Goal: Task Accomplishment & Management: Use online tool/utility

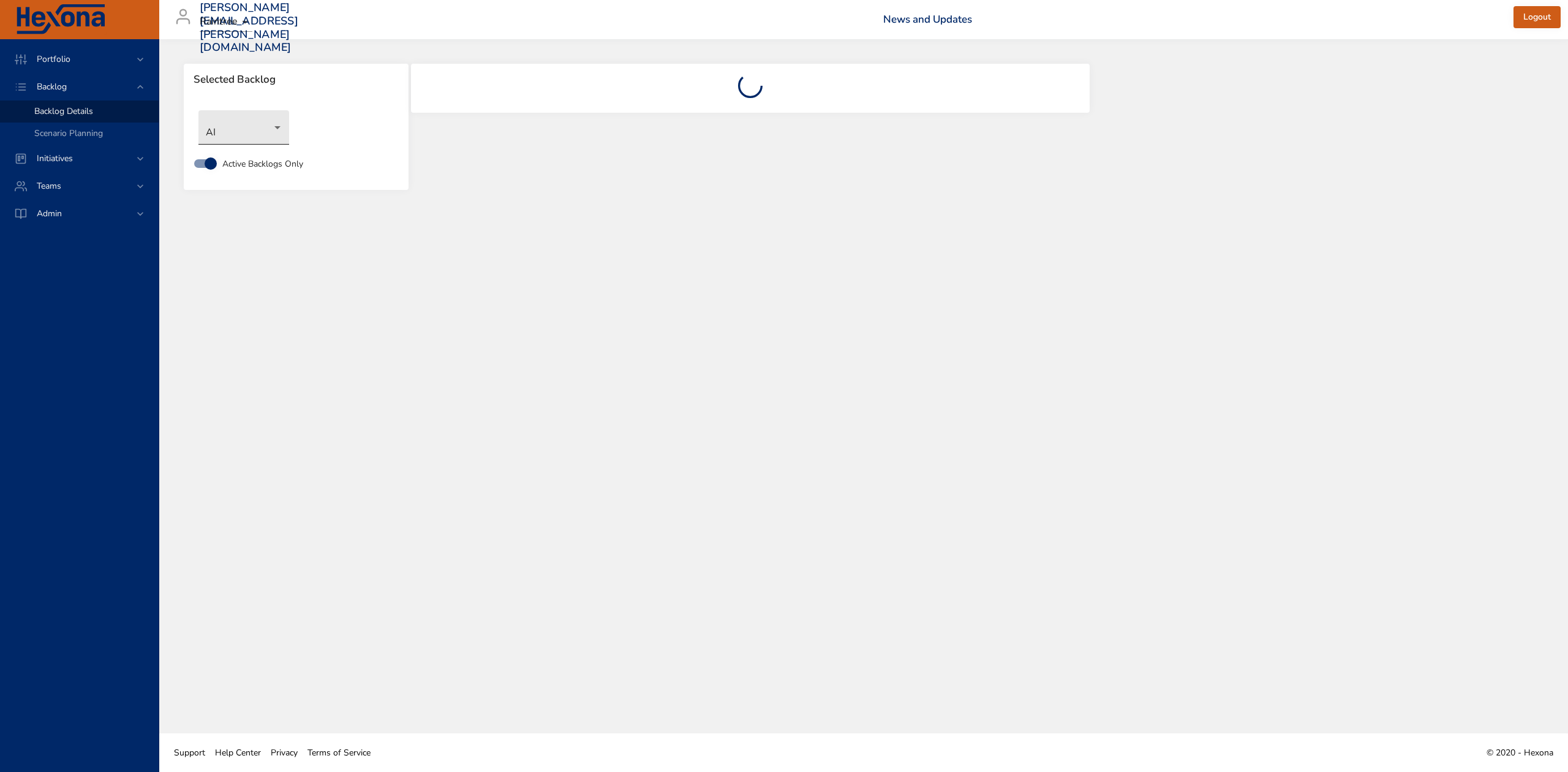
click at [277, 125] on body "Portfolio Backlog Backlog Details Scenario Planning Initiatives Teams Admin [PE…" at bounding box center [784, 386] width 1568 height 772
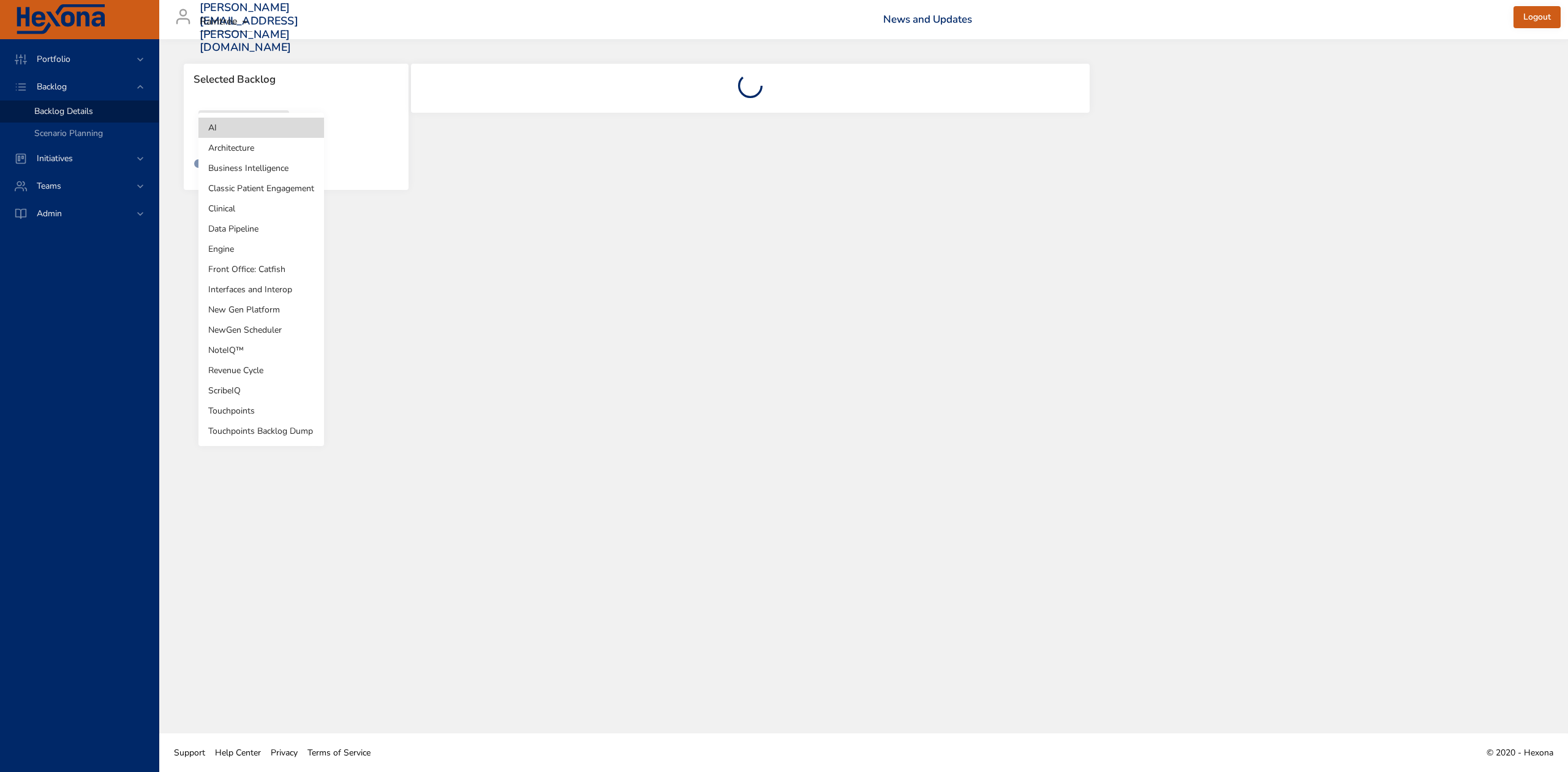
click at [253, 408] on li "Touchpoints" at bounding box center [261, 411] width 125 height 20
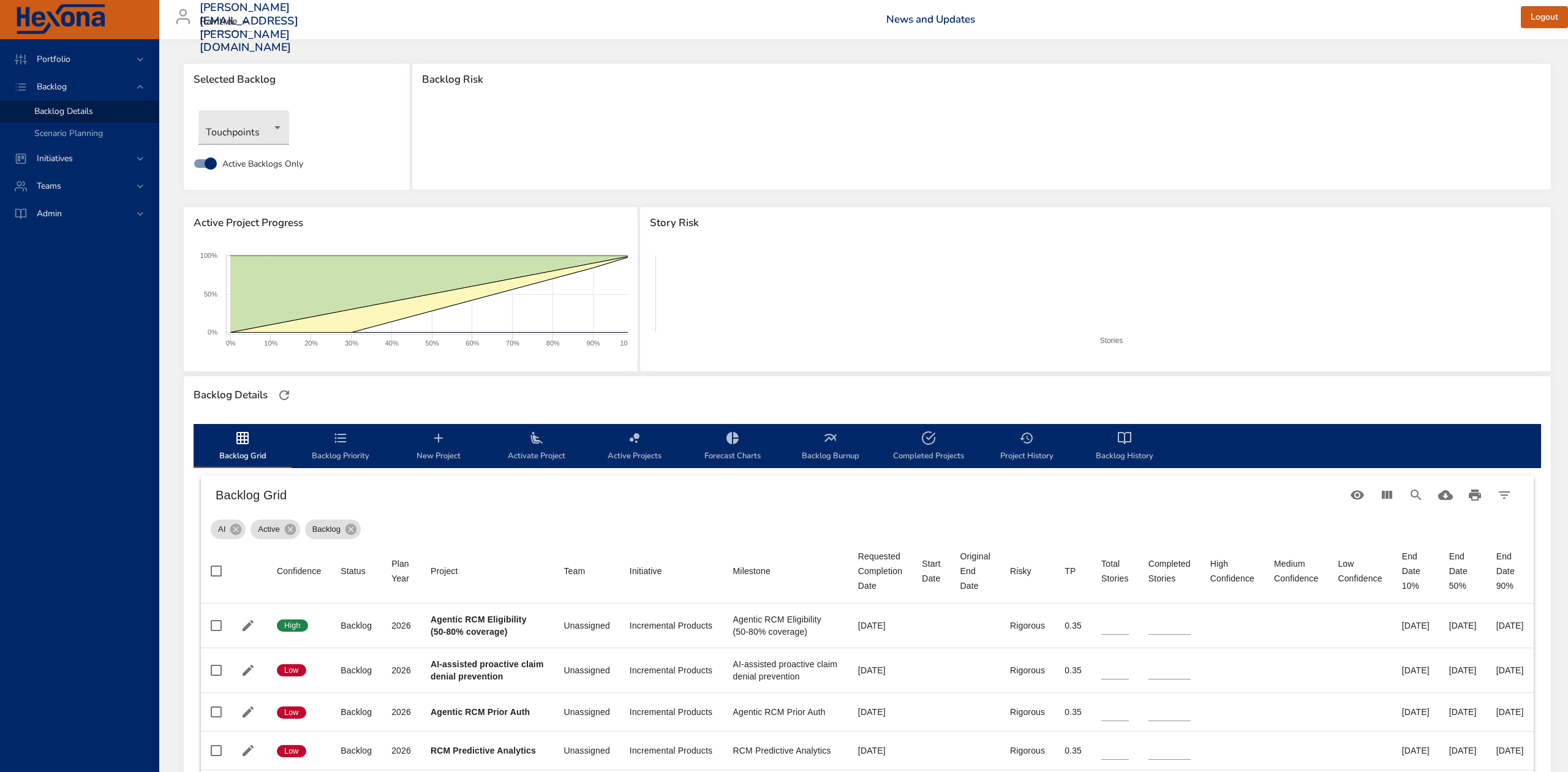
type input "*"
type input "**"
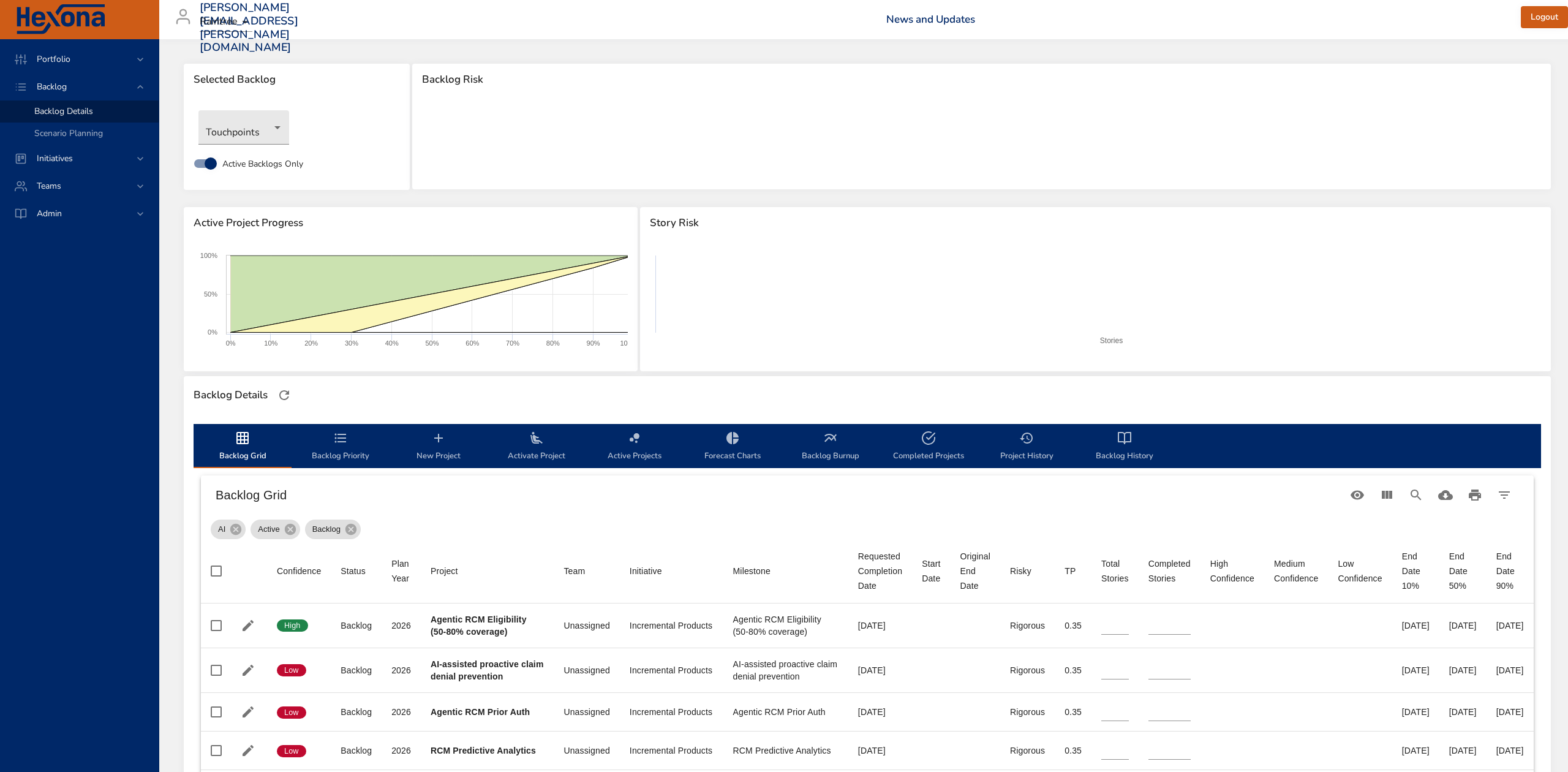
type input "**"
type input "*"
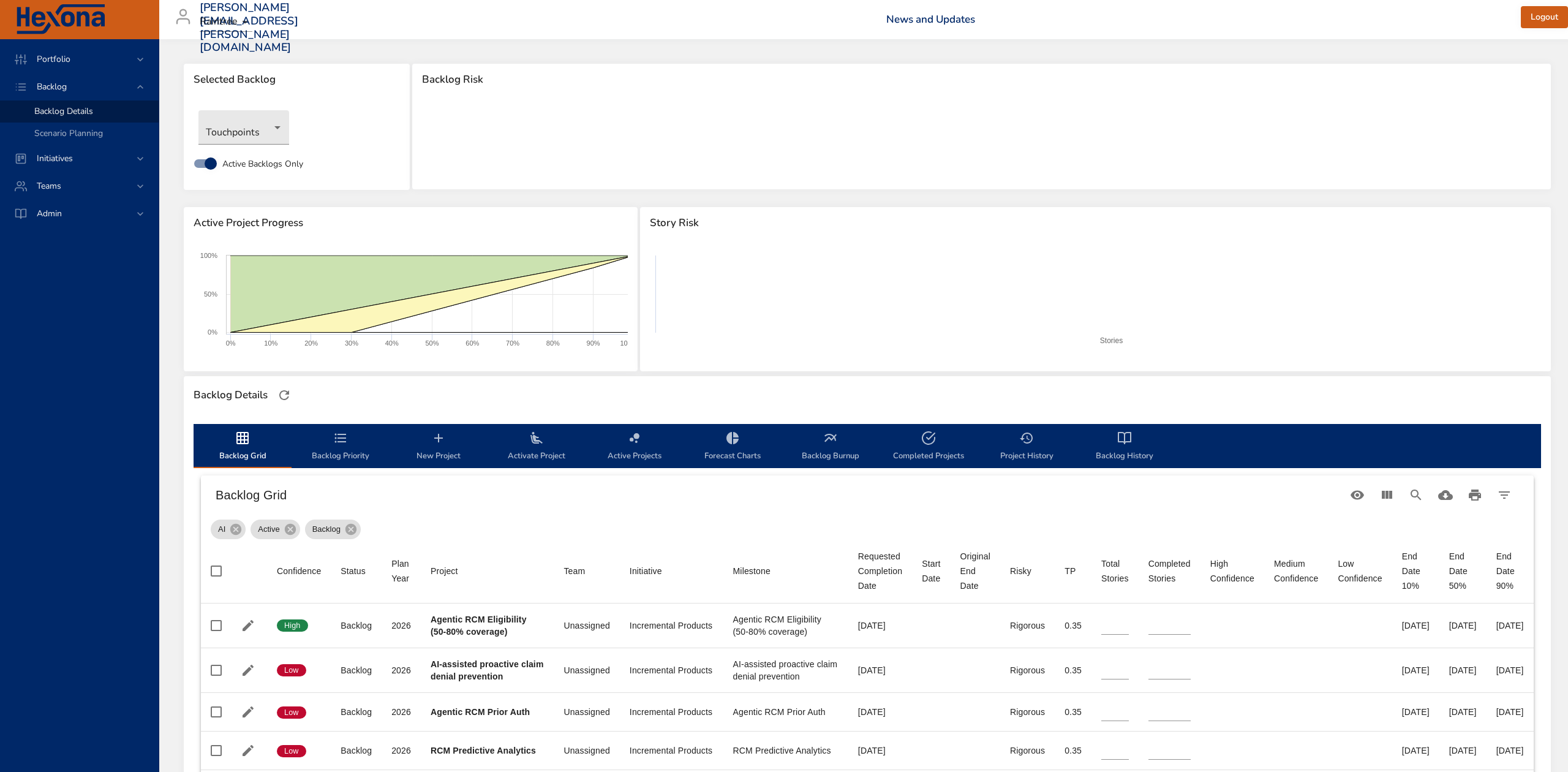
type input "**"
type input "*"
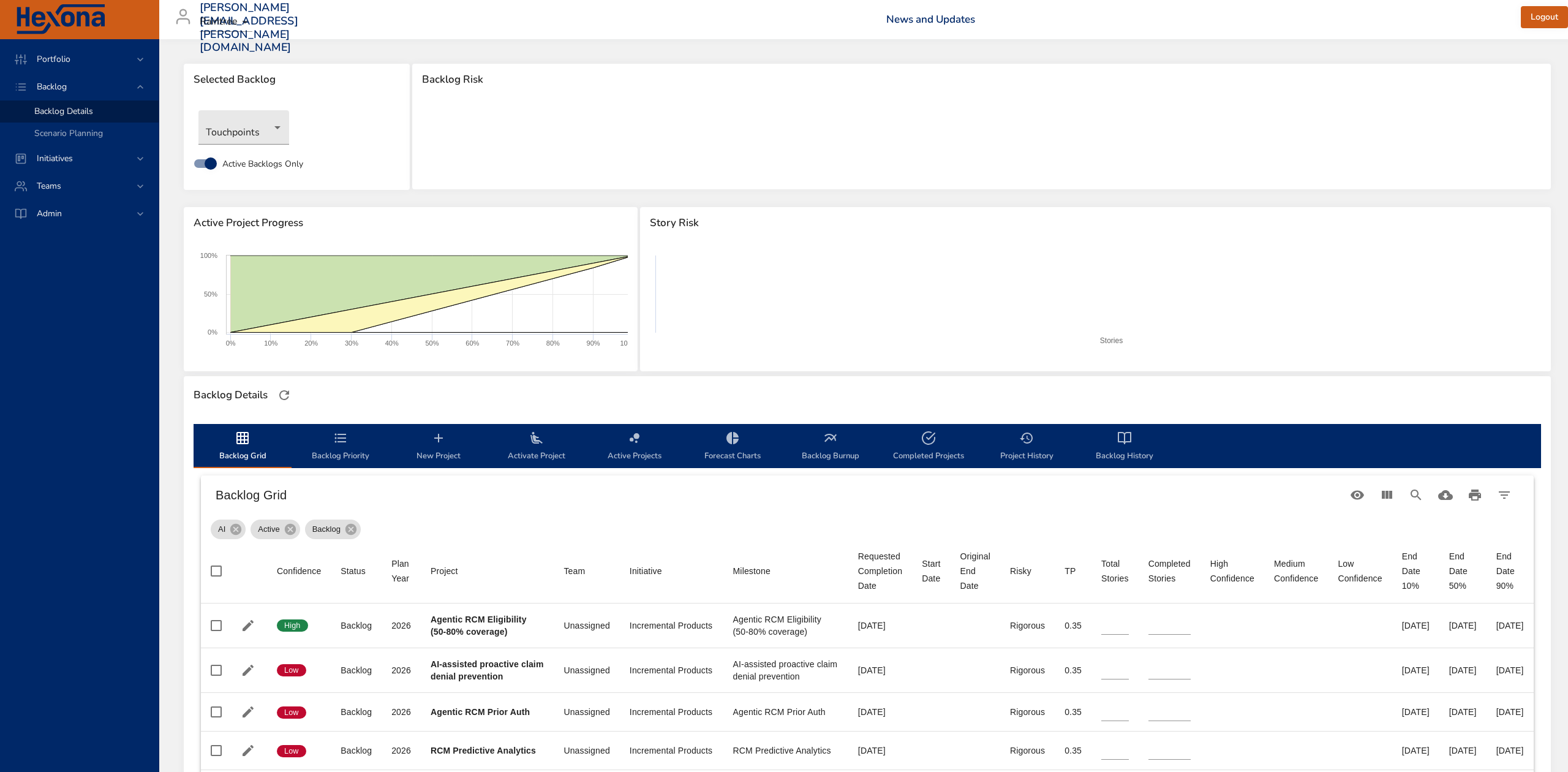
type input "*"
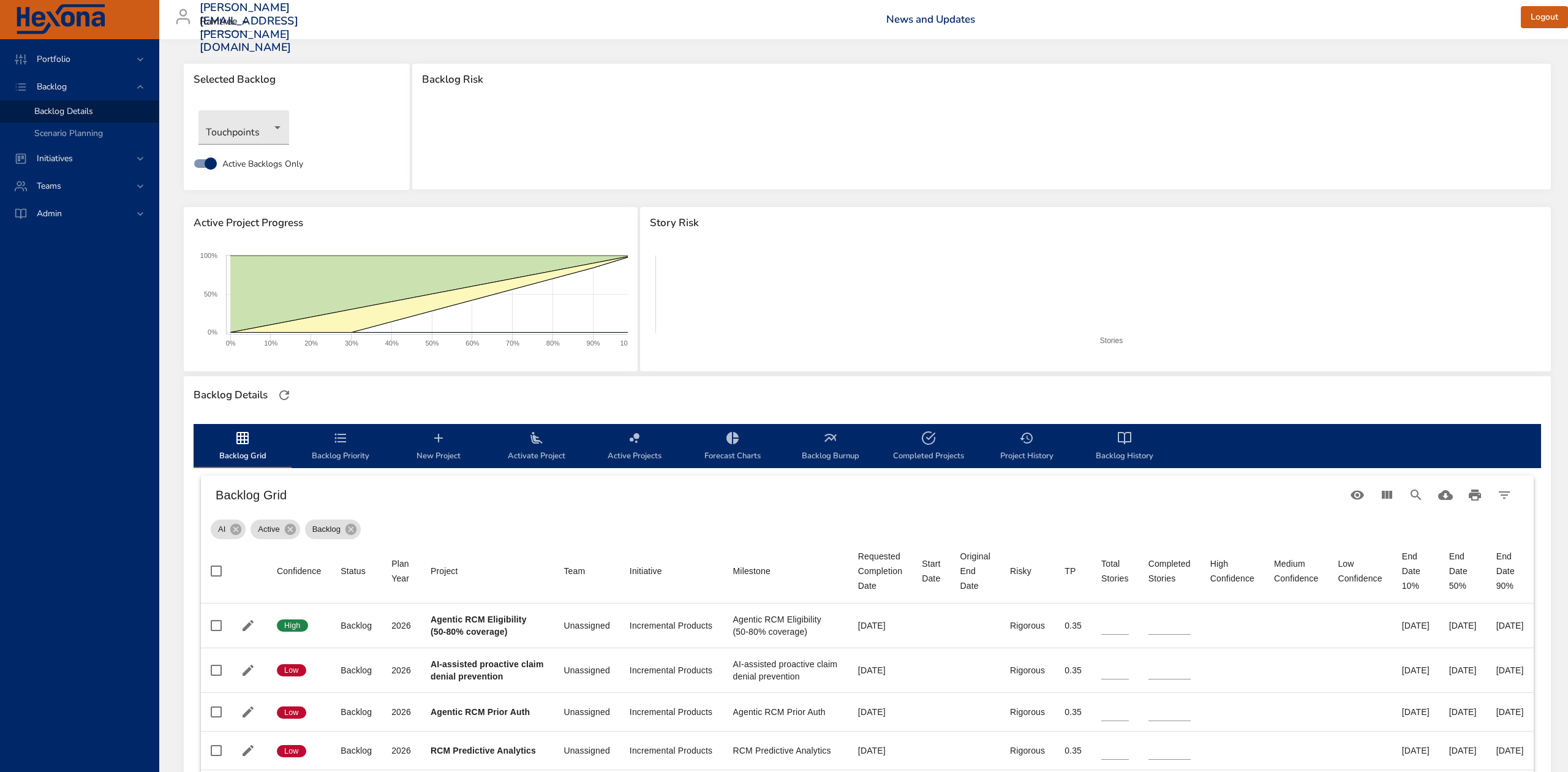
type input "*"
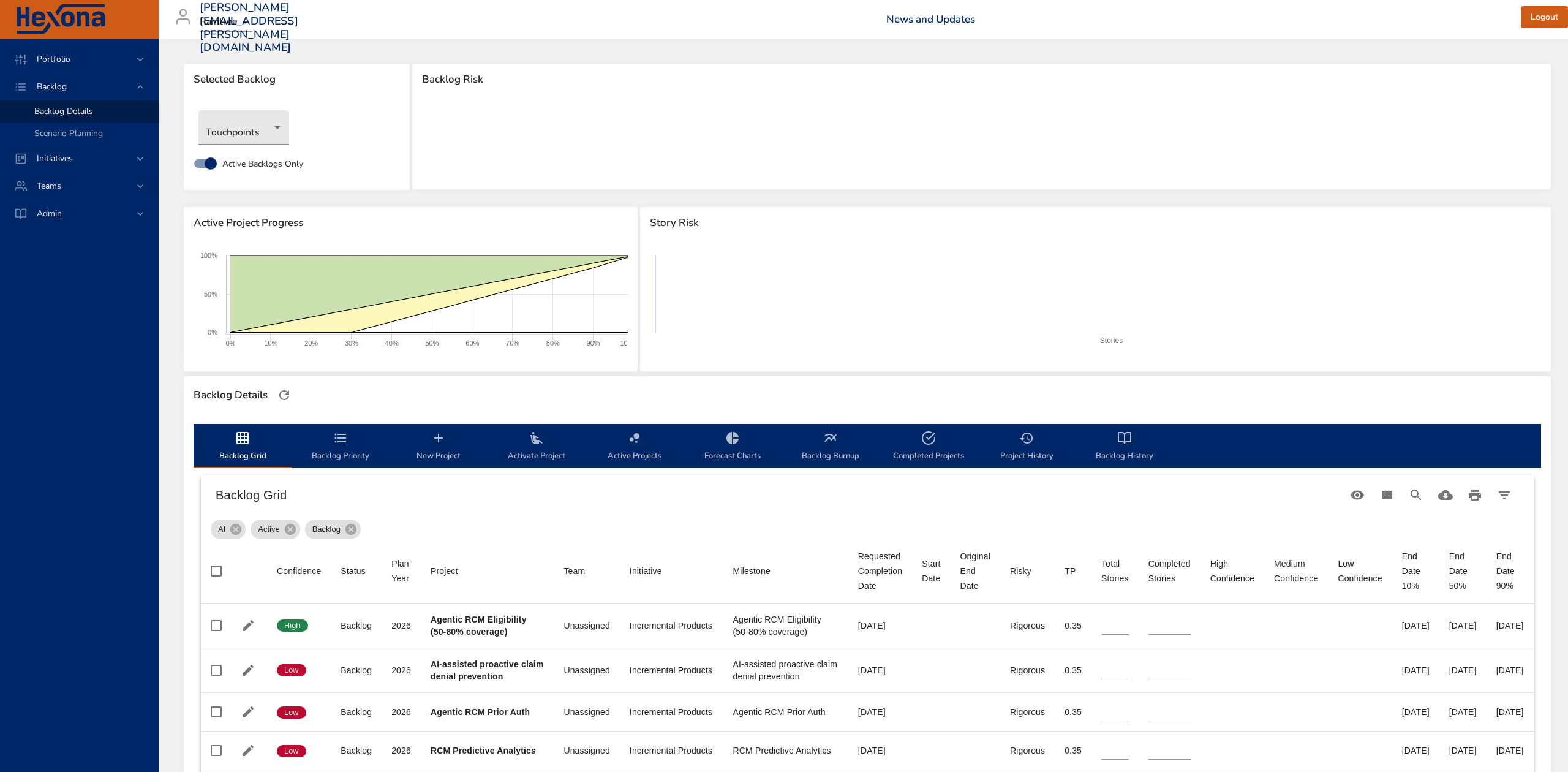
type input "*"
type input "**"
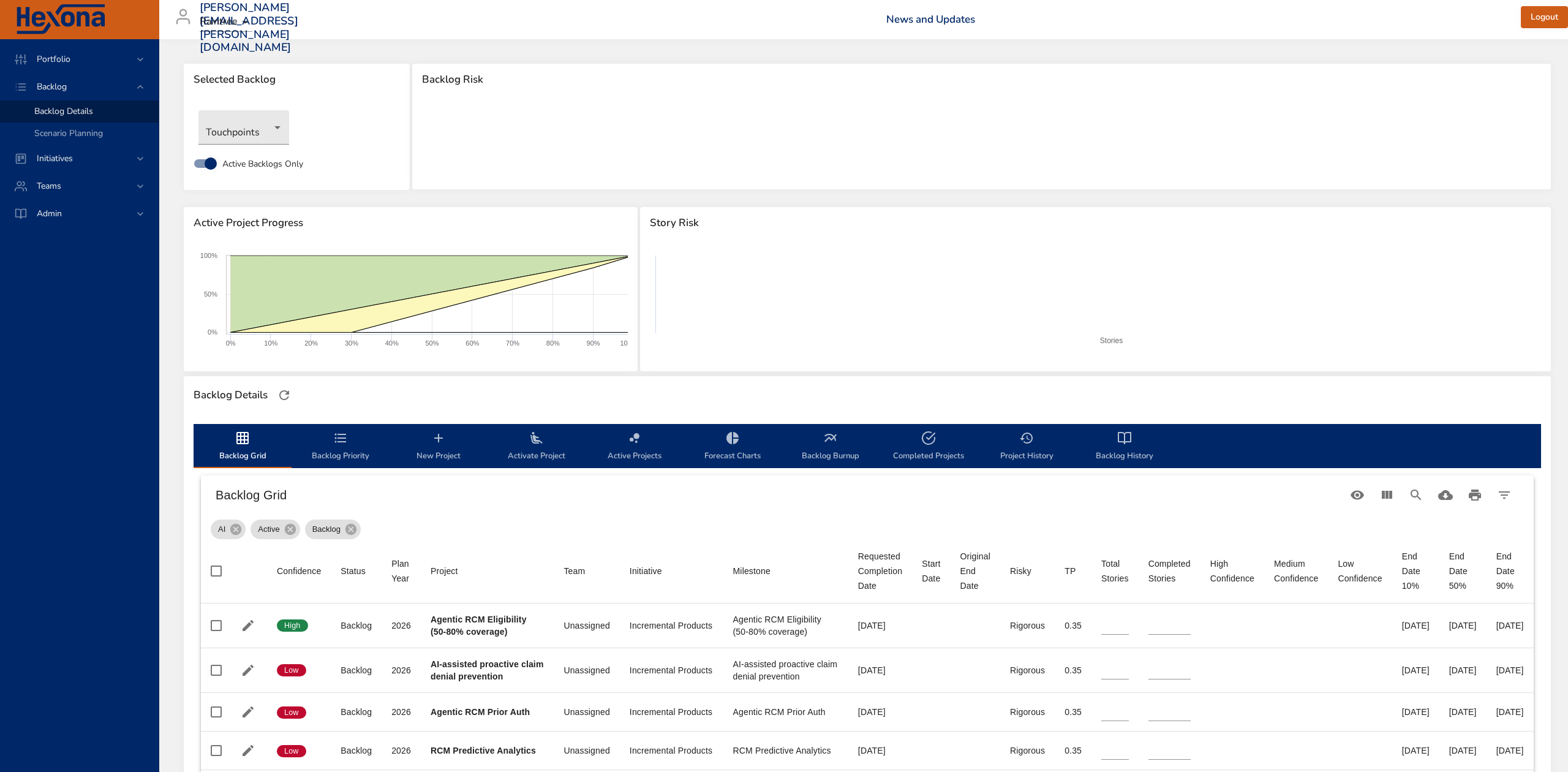
type input "**"
type input "*"
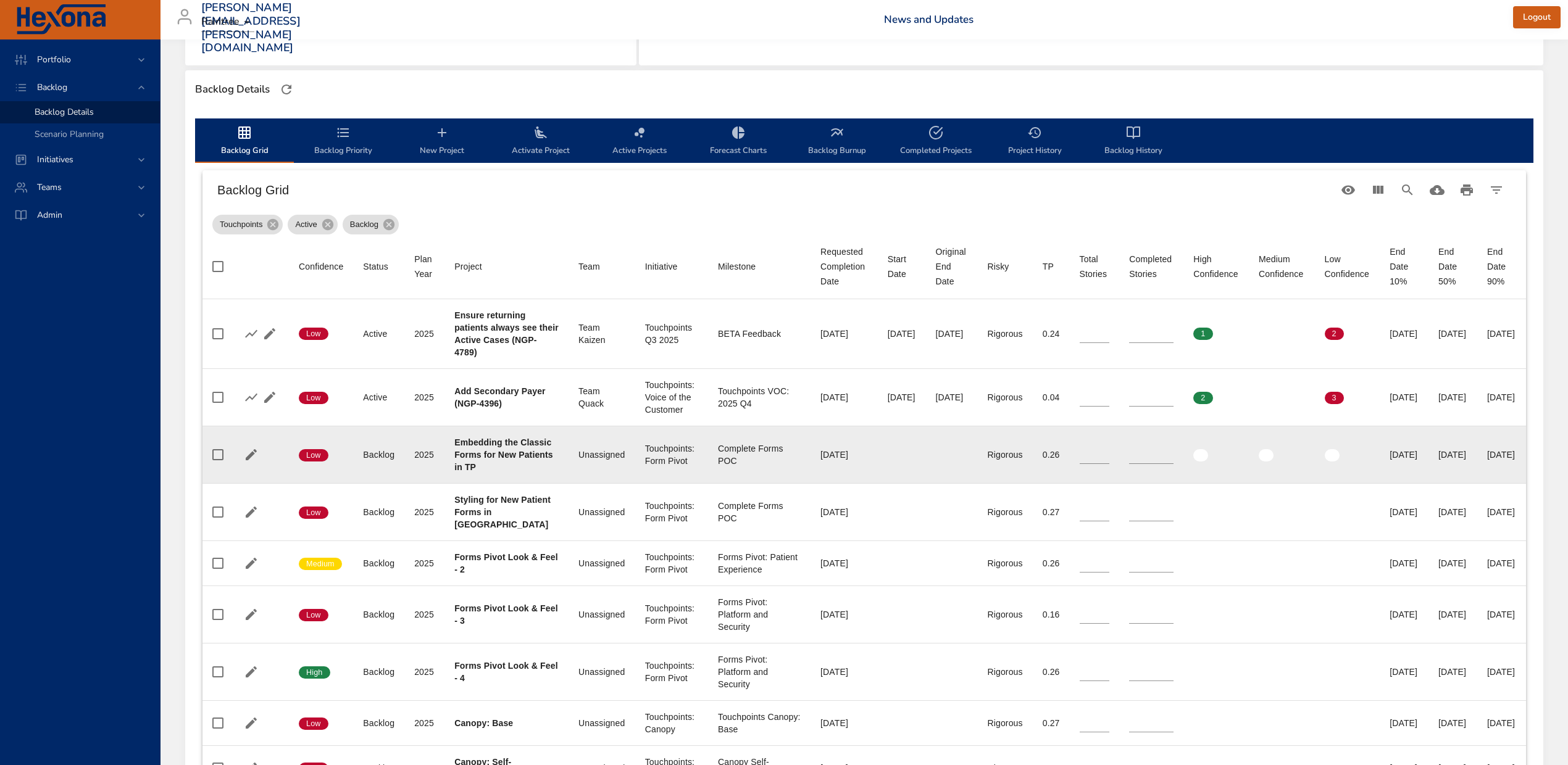
scroll to position [411, 0]
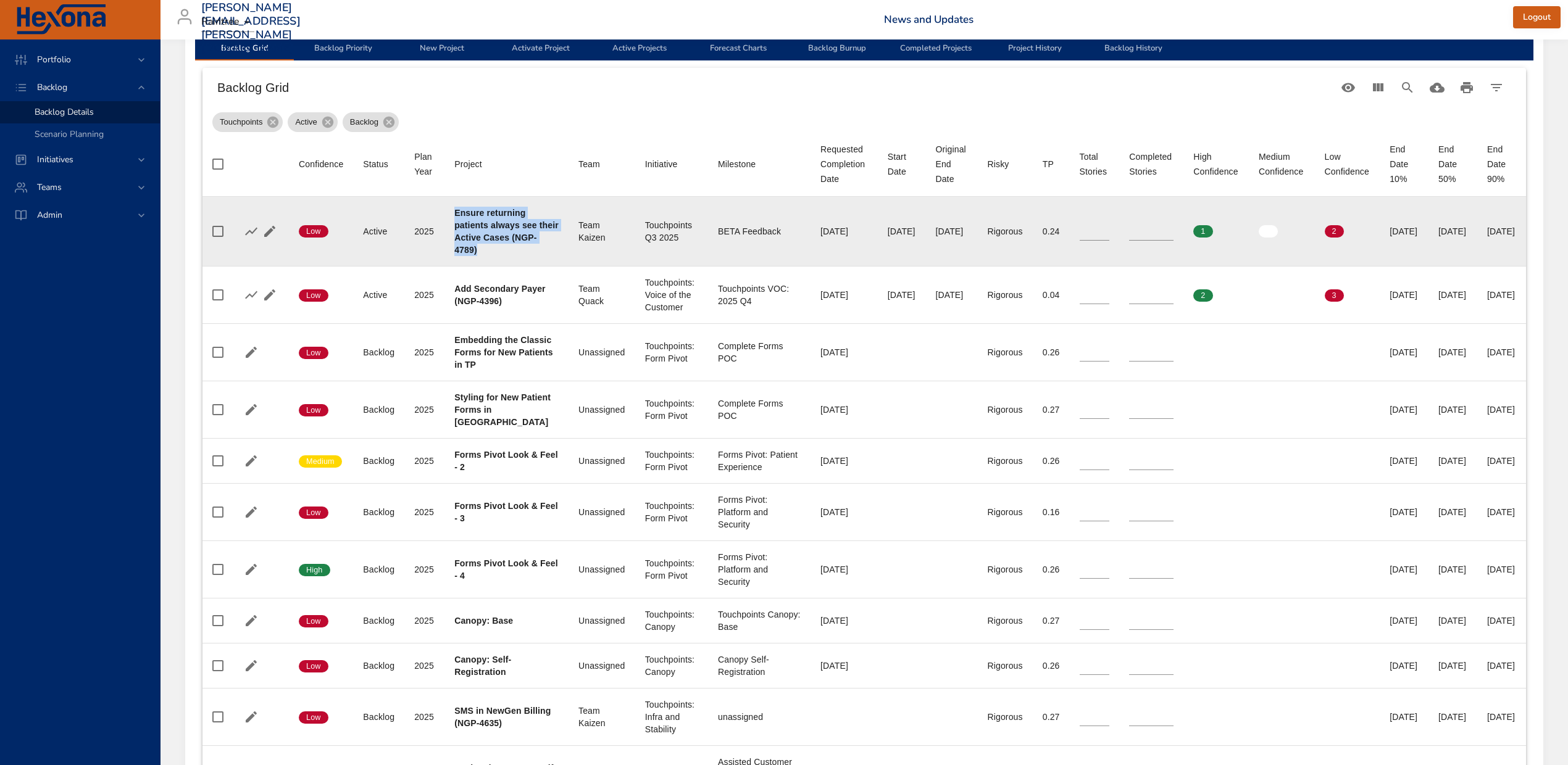
drag, startPoint x: 452, startPoint y: 212, endPoint x: 530, endPoint y: 248, distance: 85.9
click at [530, 248] on div "Ensure returning patients always see their Active Cases (NGP-4789)" at bounding box center [506, 231] width 104 height 50
drag, startPoint x: 842, startPoint y: 230, endPoint x: 887, endPoint y: 232, distance: 45.0
click at [887, 232] on td "Start Date [DATE]" at bounding box center [902, 232] width 48 height 70
drag, startPoint x: 1058, startPoint y: 230, endPoint x: 1070, endPoint y: 233, distance: 12.4
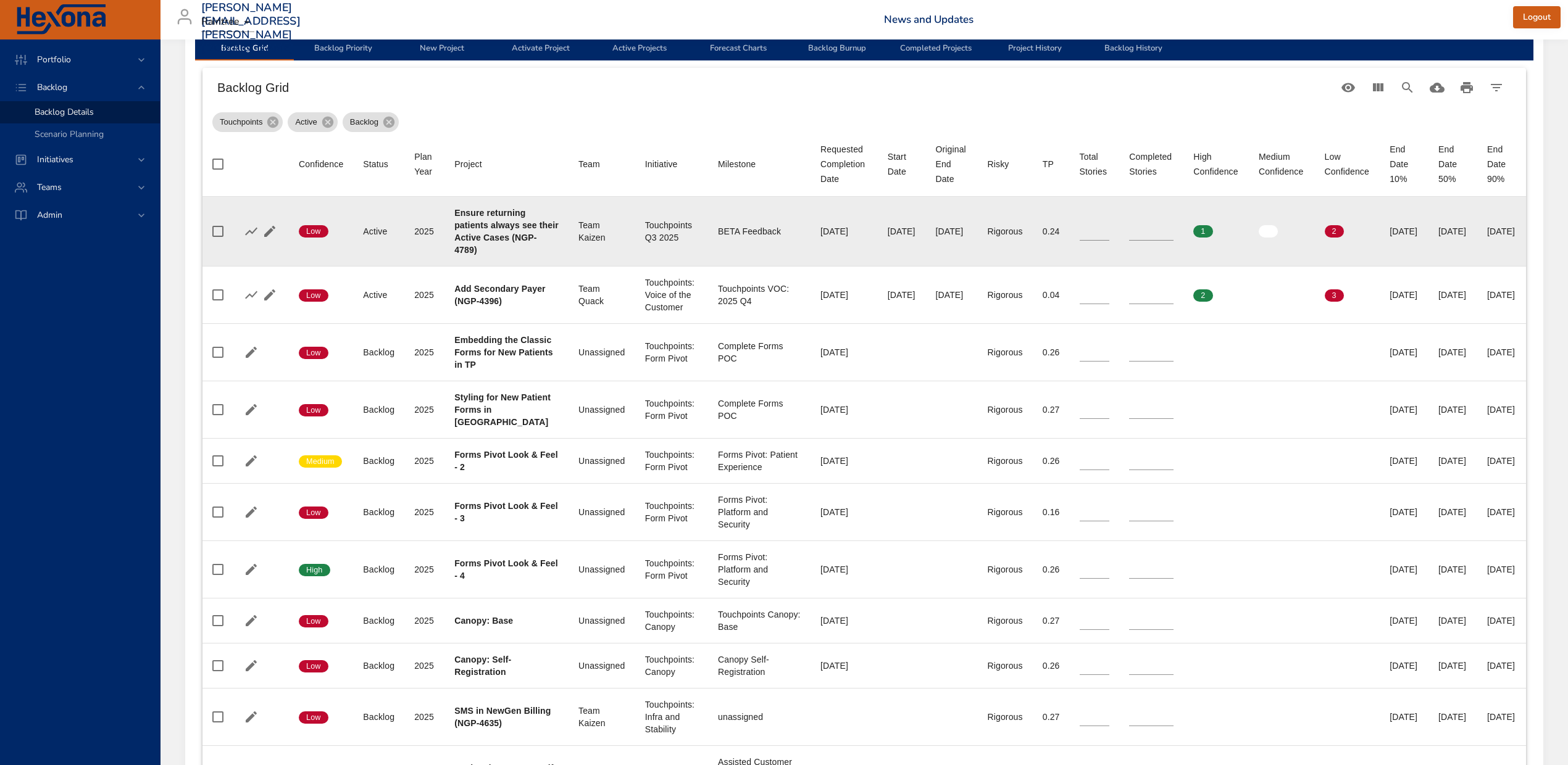
click at [1070, 233] on td "Total Stories *" at bounding box center [1094, 232] width 50 height 70
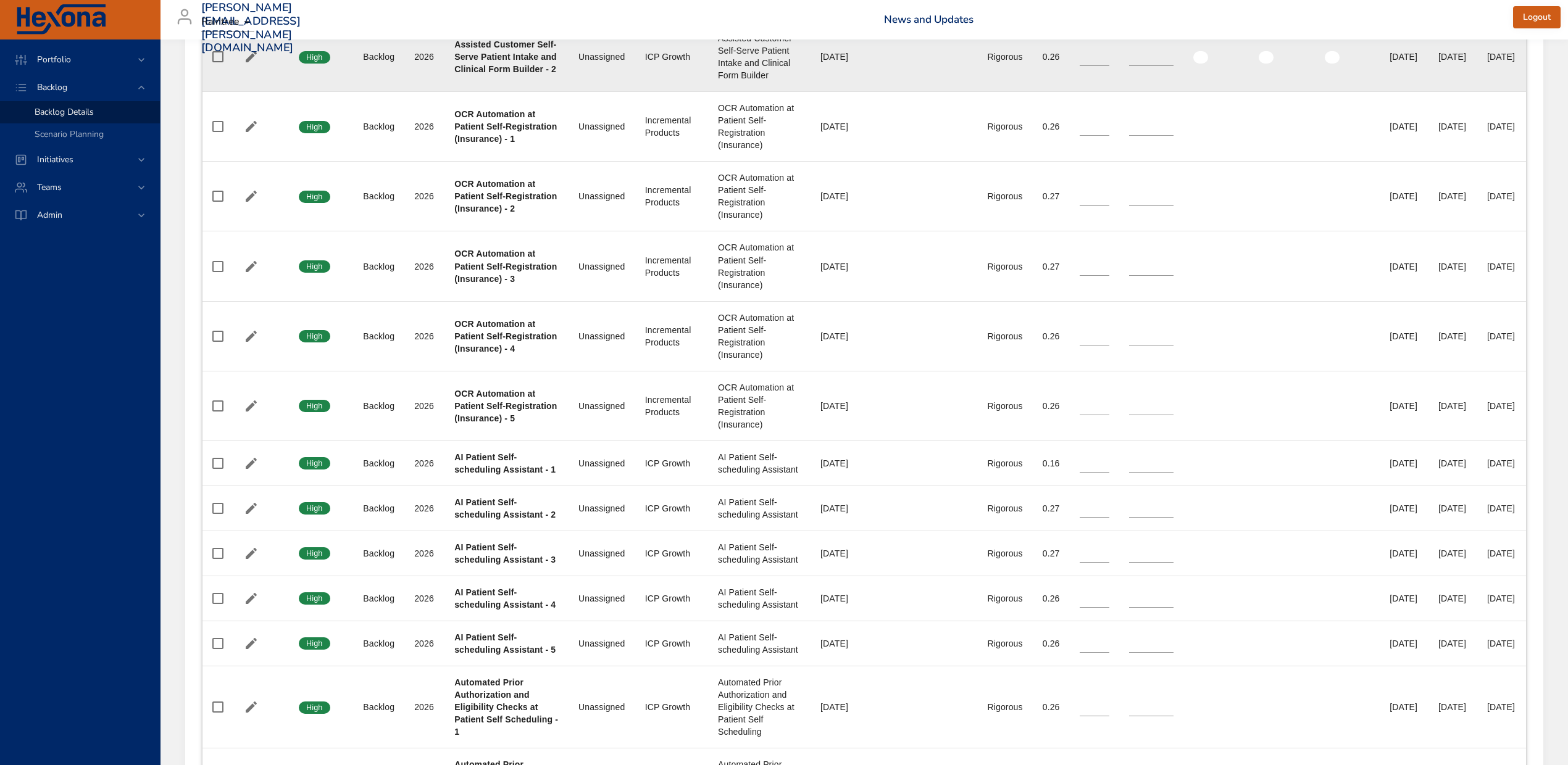
scroll to position [1234, 0]
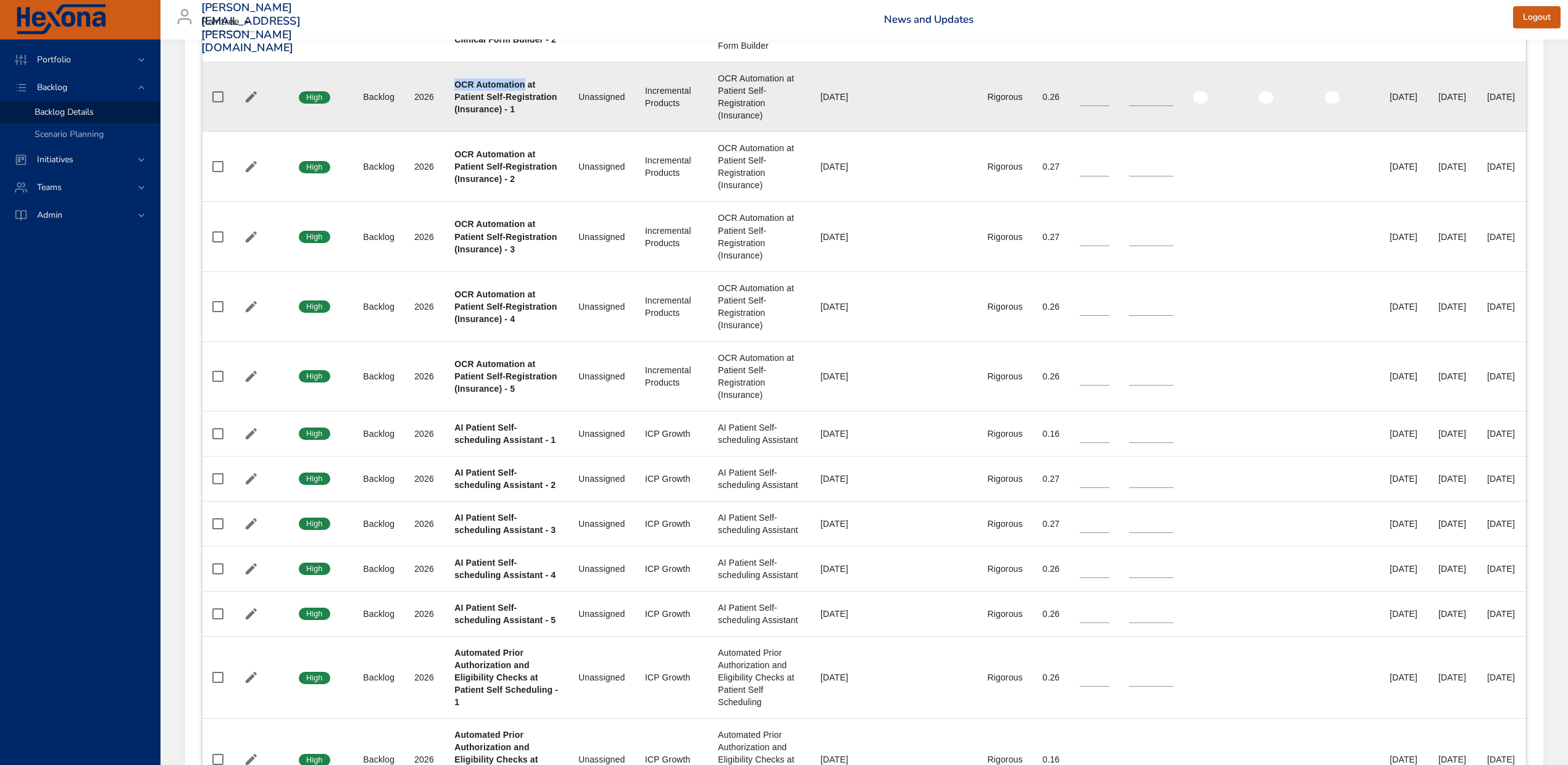
drag, startPoint x: 453, startPoint y: 127, endPoint x: 522, endPoint y: 126, distance: 69.0
click at [522, 114] on b "OCR Automation at Patient Self-Registration (Insurance) - 1" at bounding box center [506, 96] width 102 height 34
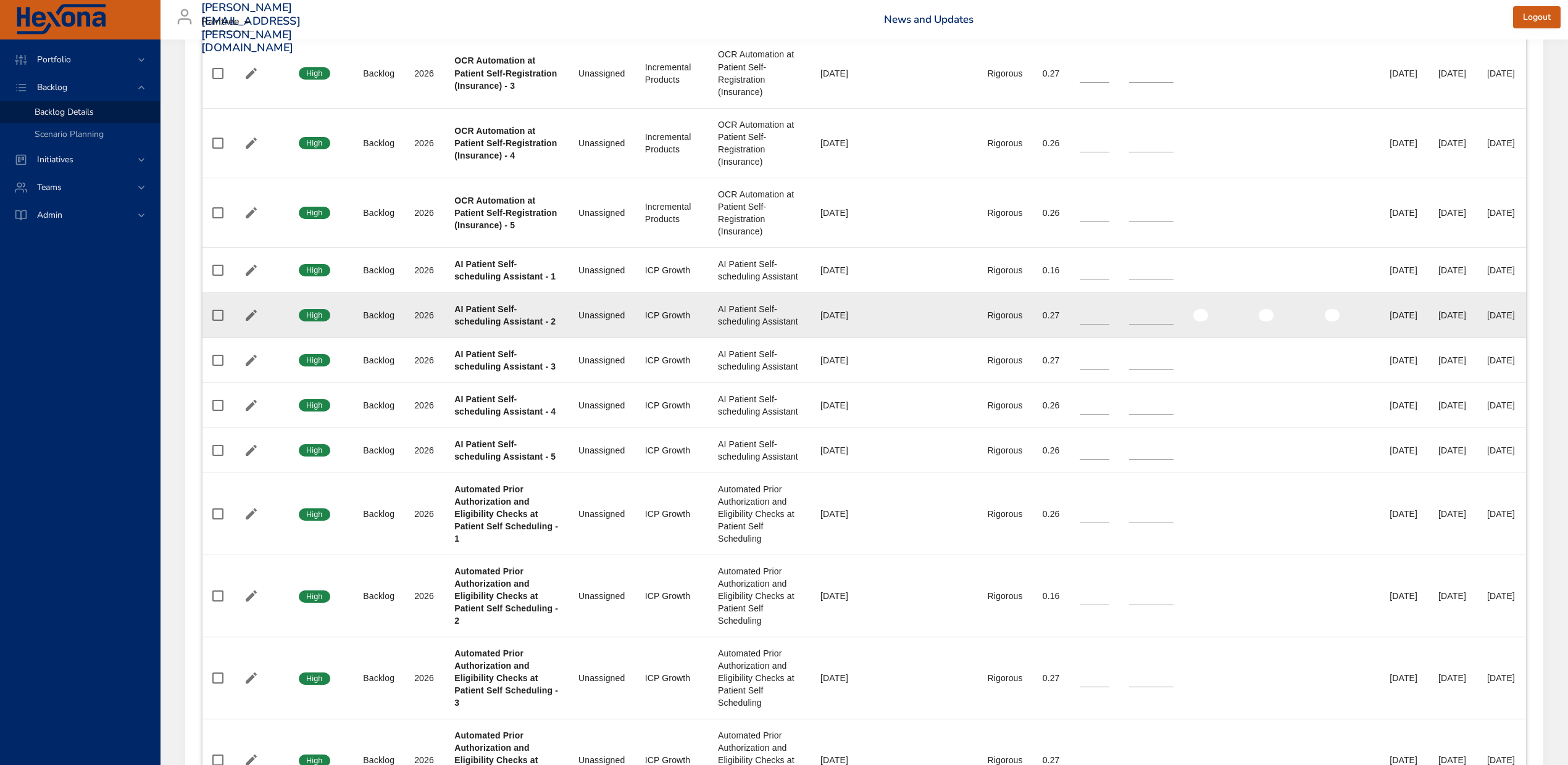
scroll to position [1398, 0]
drag, startPoint x: 452, startPoint y: 373, endPoint x: 499, endPoint y: 386, distance: 48.8
click at [499, 326] on b "AI Patient Self-scheduling Assistant - 2" at bounding box center [505, 314] width 101 height 22
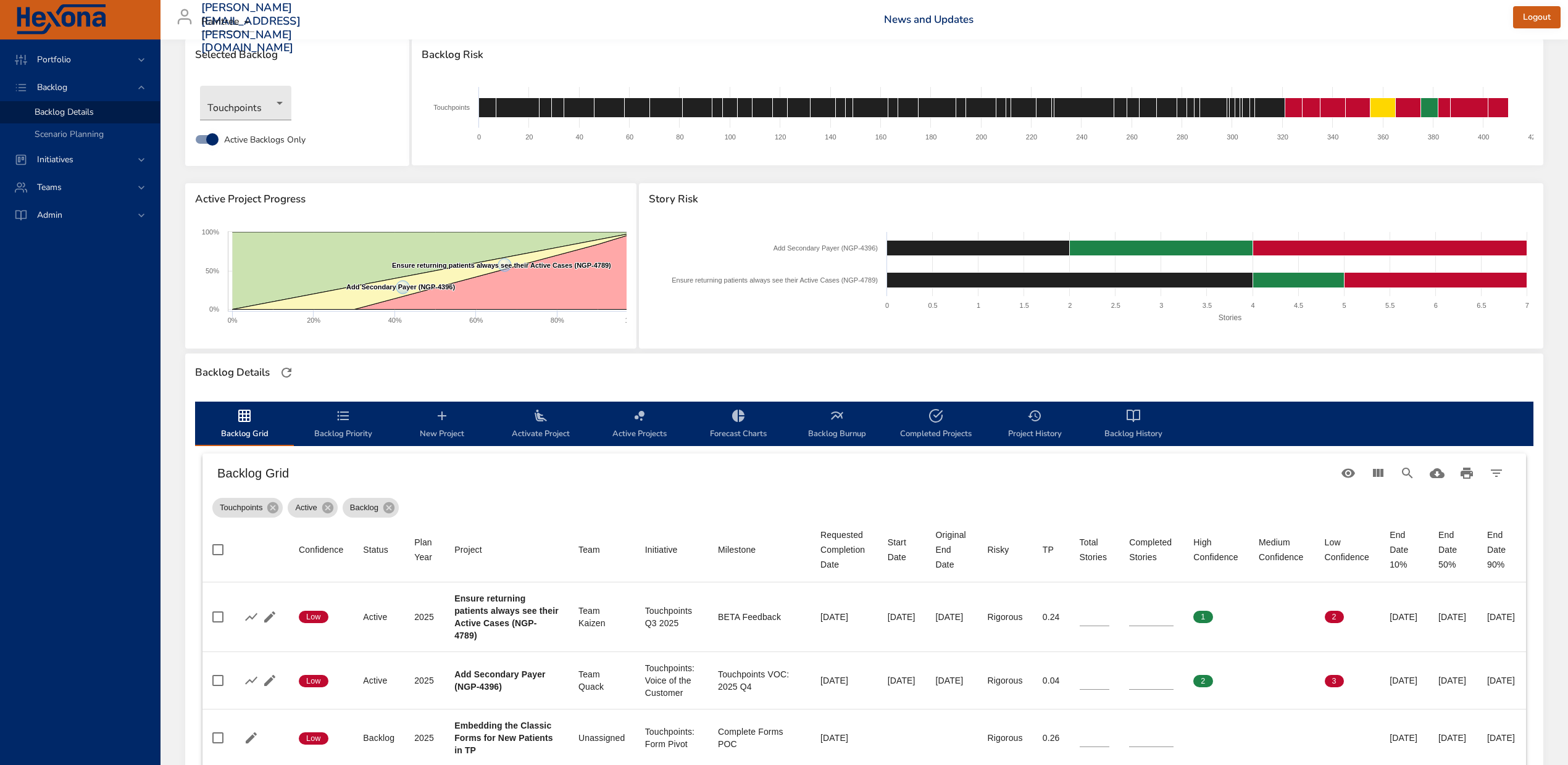
scroll to position [0, 0]
